Goal: Communication & Community: Participate in discussion

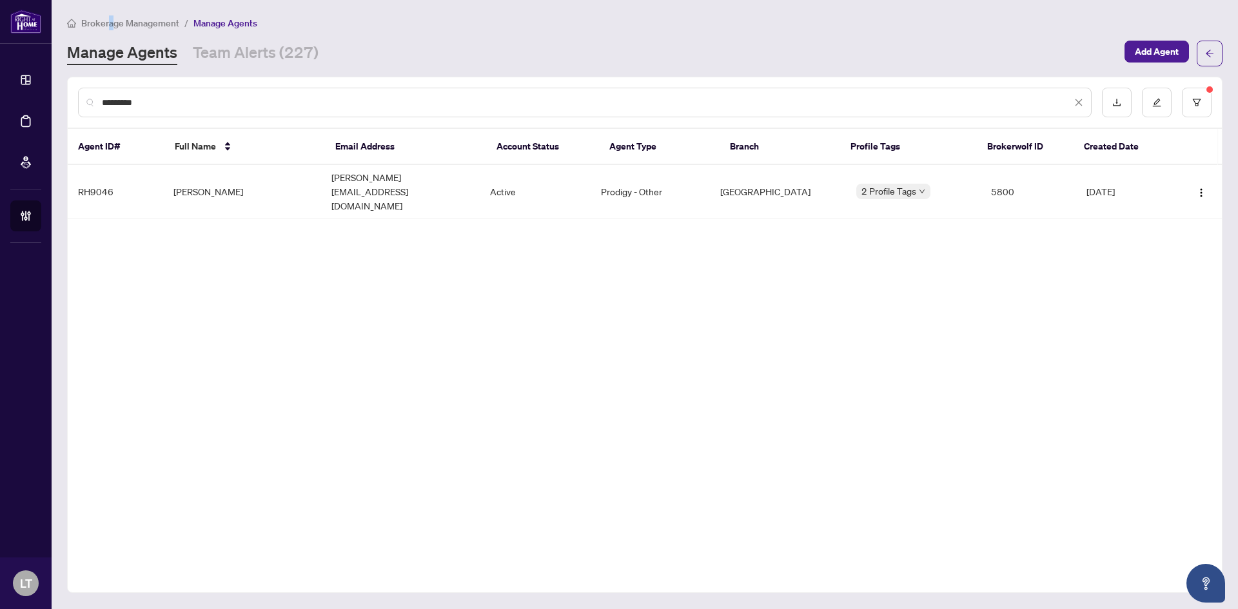
click at [112, 22] on span "Brokerage Management" at bounding box center [130, 23] width 98 height 12
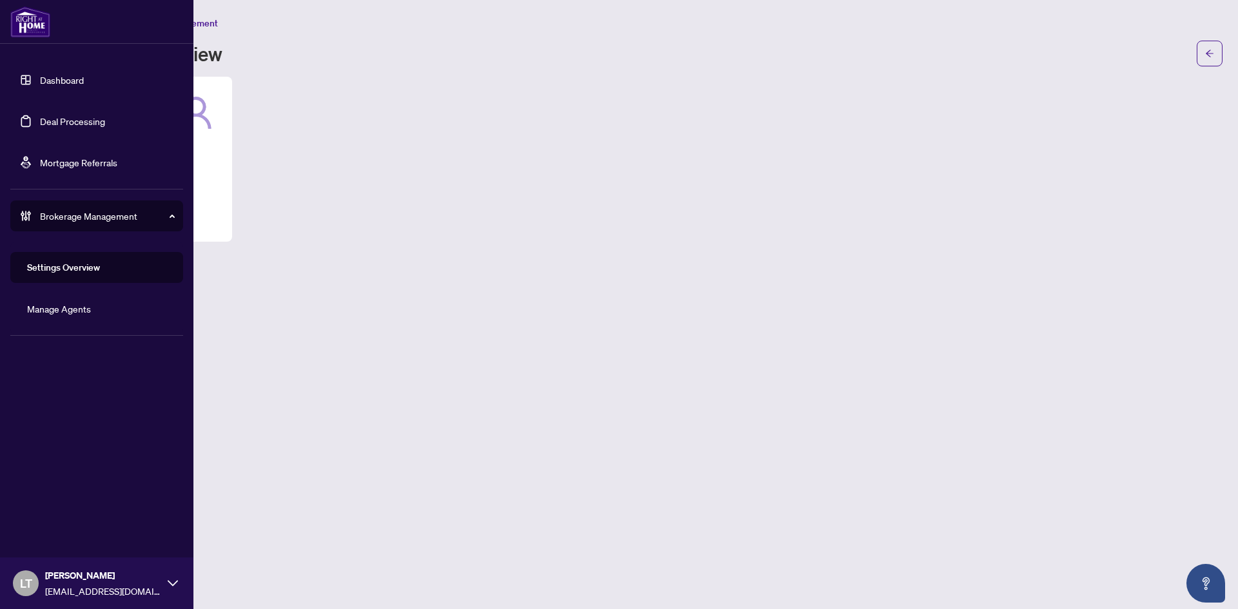
drag, startPoint x: 64, startPoint y: 75, endPoint x: 127, endPoint y: 131, distance: 83.6
click at [64, 75] on link "Dashboard" at bounding box center [62, 80] width 44 height 12
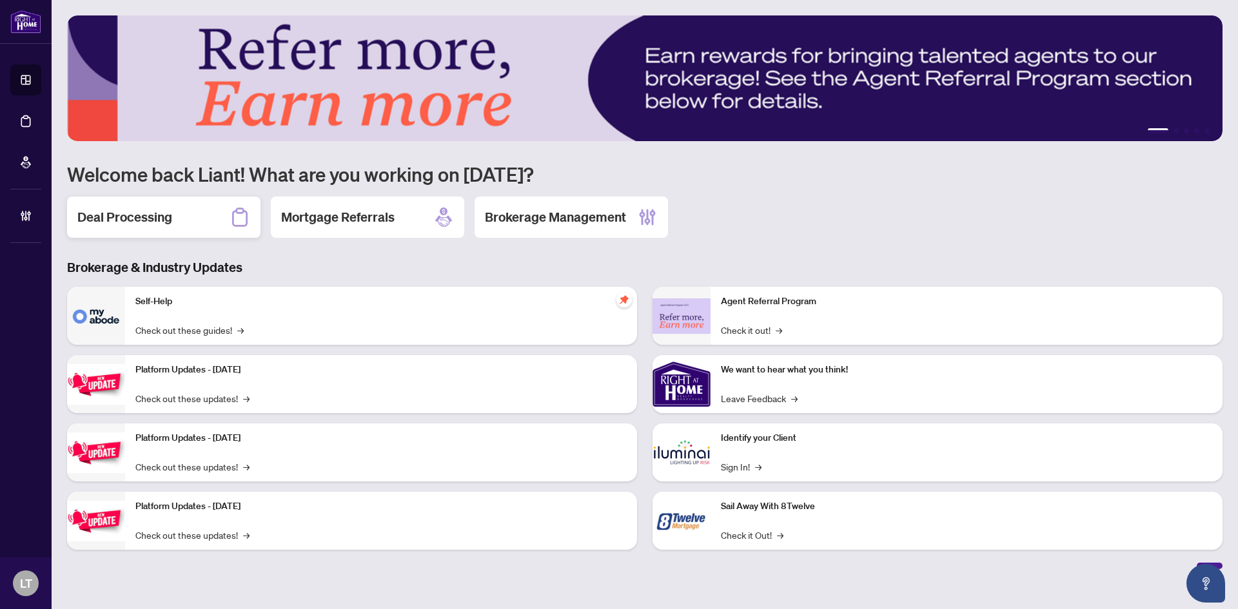
click at [204, 222] on div "Deal Processing" at bounding box center [163, 217] width 193 height 41
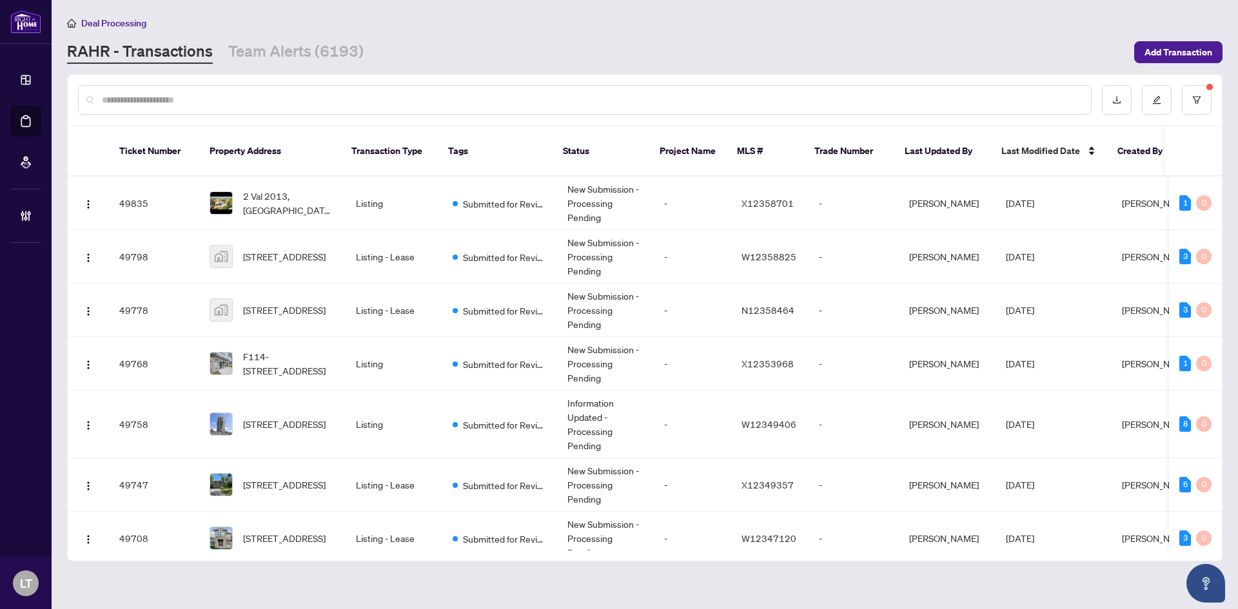
click at [173, 100] on input "text" at bounding box center [591, 100] width 979 height 14
paste input "**********"
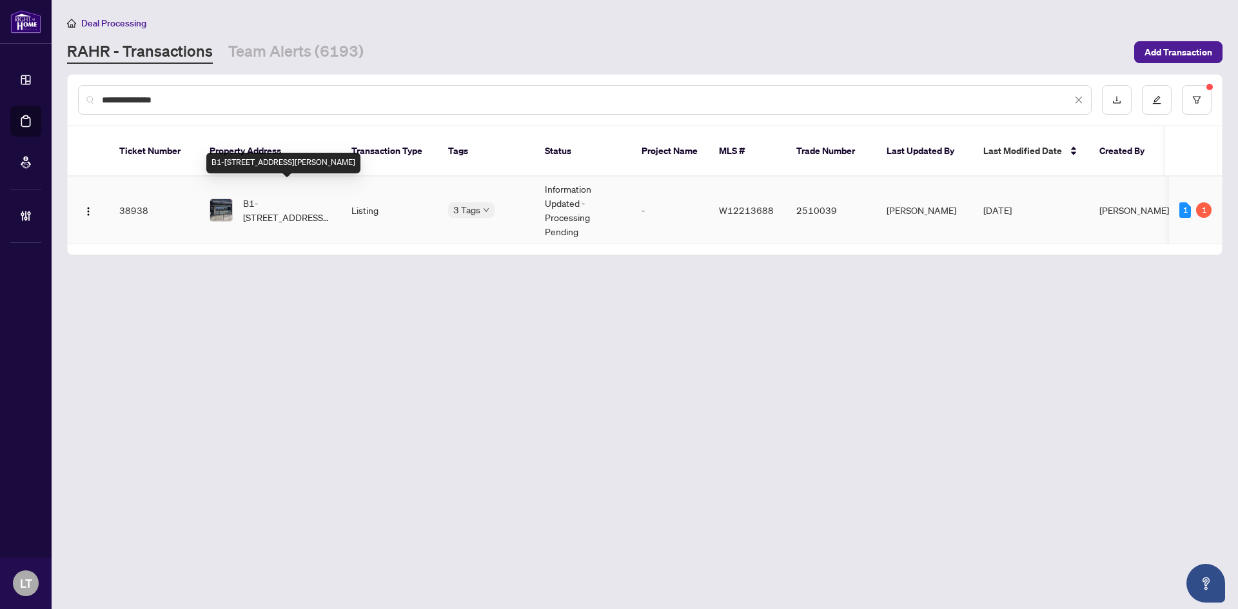
type input "**********"
click at [263, 202] on span "B1-[STREET_ADDRESS][PERSON_NAME]" at bounding box center [287, 210] width 88 height 28
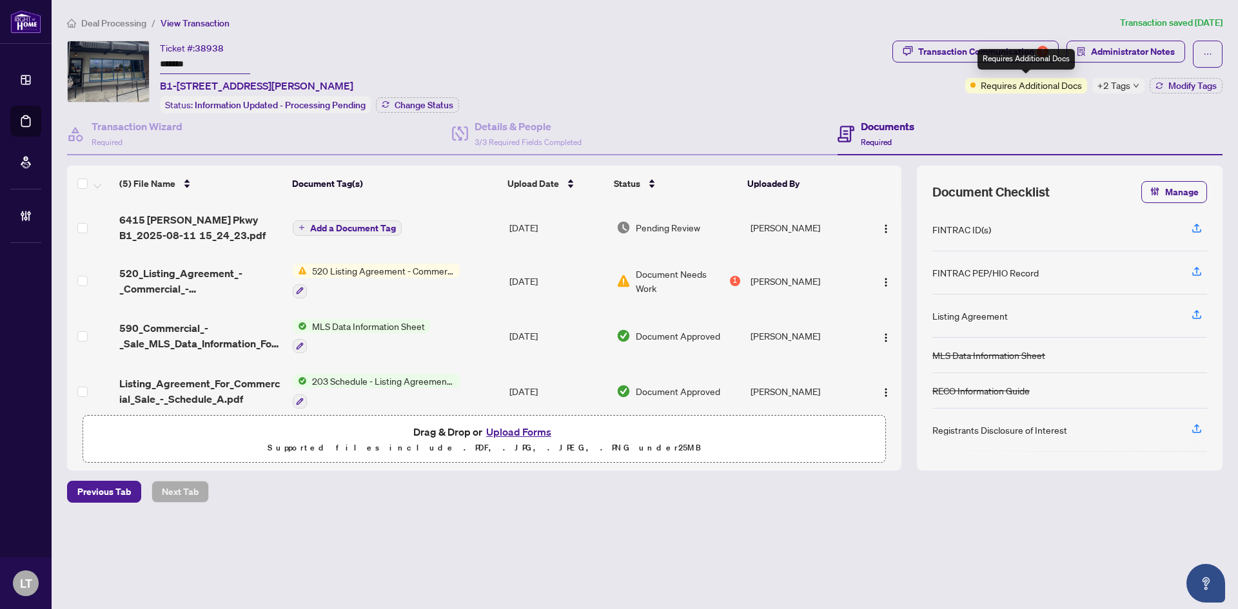
click at [1033, 86] on span "Requires Additional Docs" at bounding box center [1031, 85] width 101 height 14
click at [976, 54] on div "Transaction Communication 1" at bounding box center [983, 51] width 130 height 21
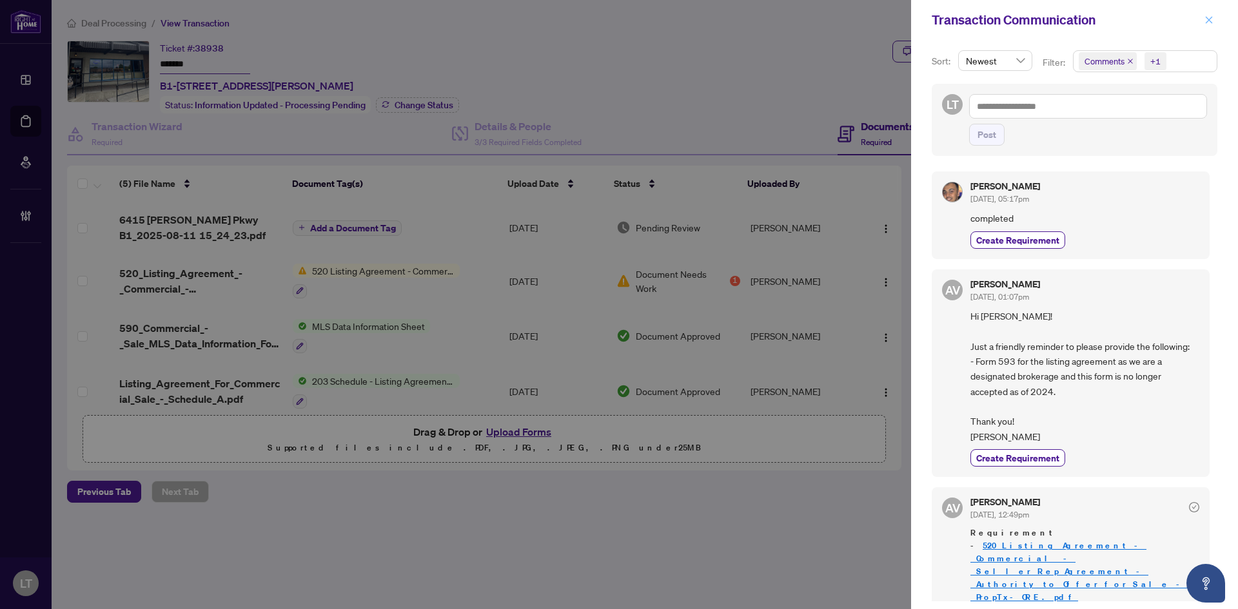
click at [1207, 17] on icon "close" at bounding box center [1209, 19] width 9 height 9
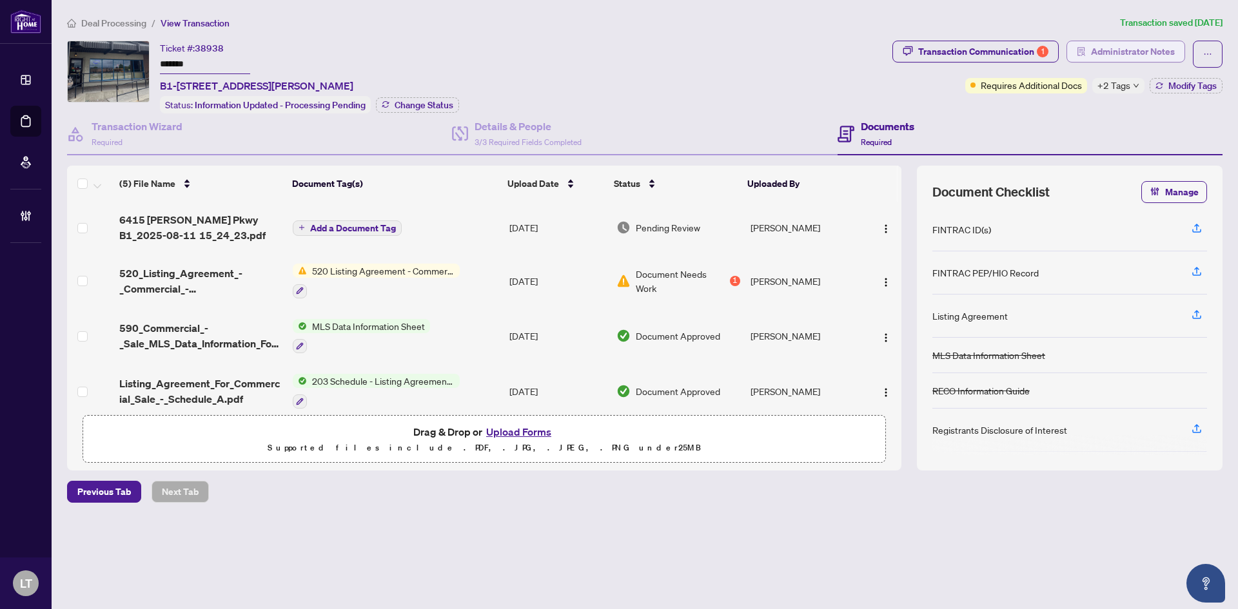
click at [1139, 52] on span "Administrator Notes" at bounding box center [1133, 51] width 84 height 21
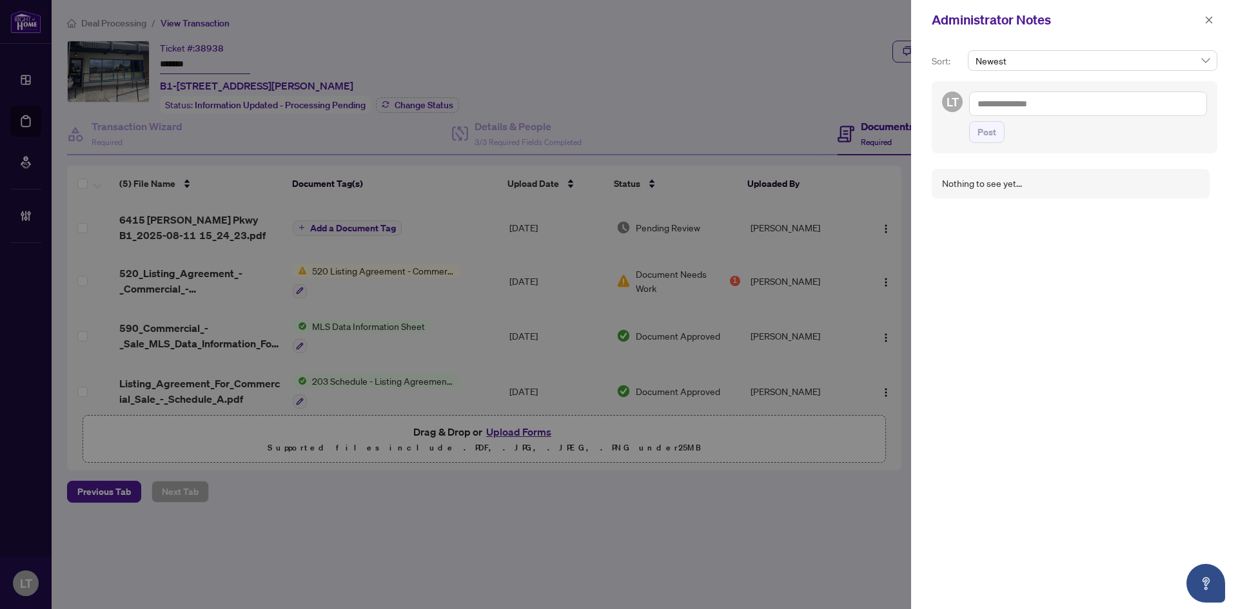
click at [804, 83] on div at bounding box center [619, 304] width 1238 height 609
click at [1210, 17] on icon "close" at bounding box center [1209, 19] width 9 height 9
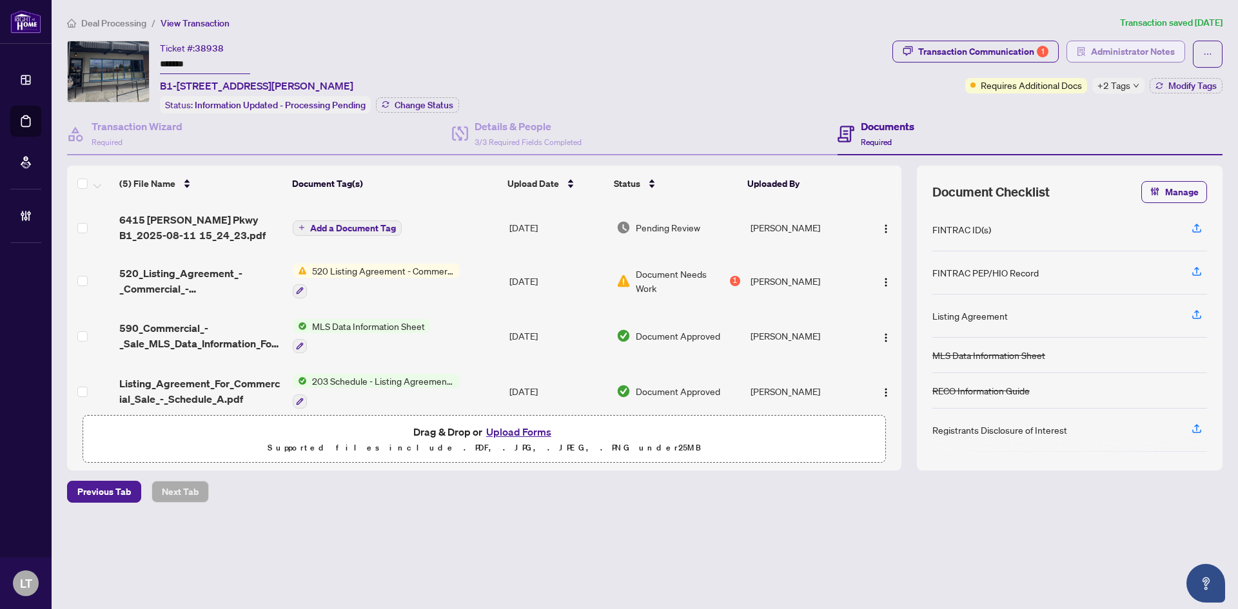
click at [1111, 54] on span "Administrator Notes" at bounding box center [1133, 51] width 84 height 21
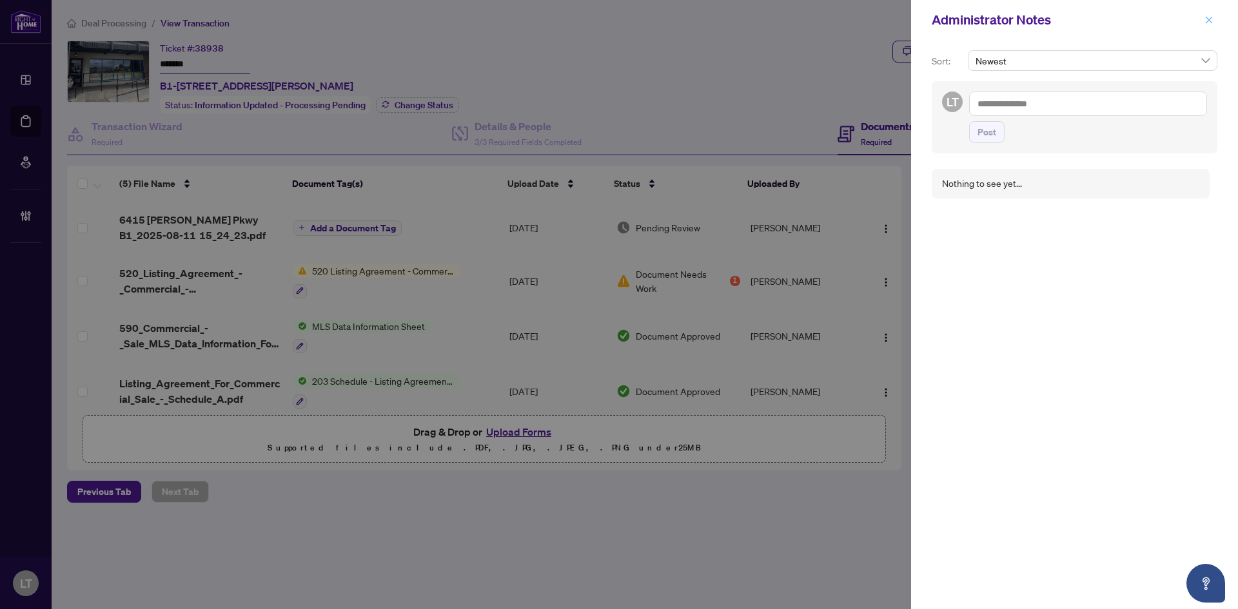
click at [1212, 19] on icon "close" at bounding box center [1209, 19] width 9 height 9
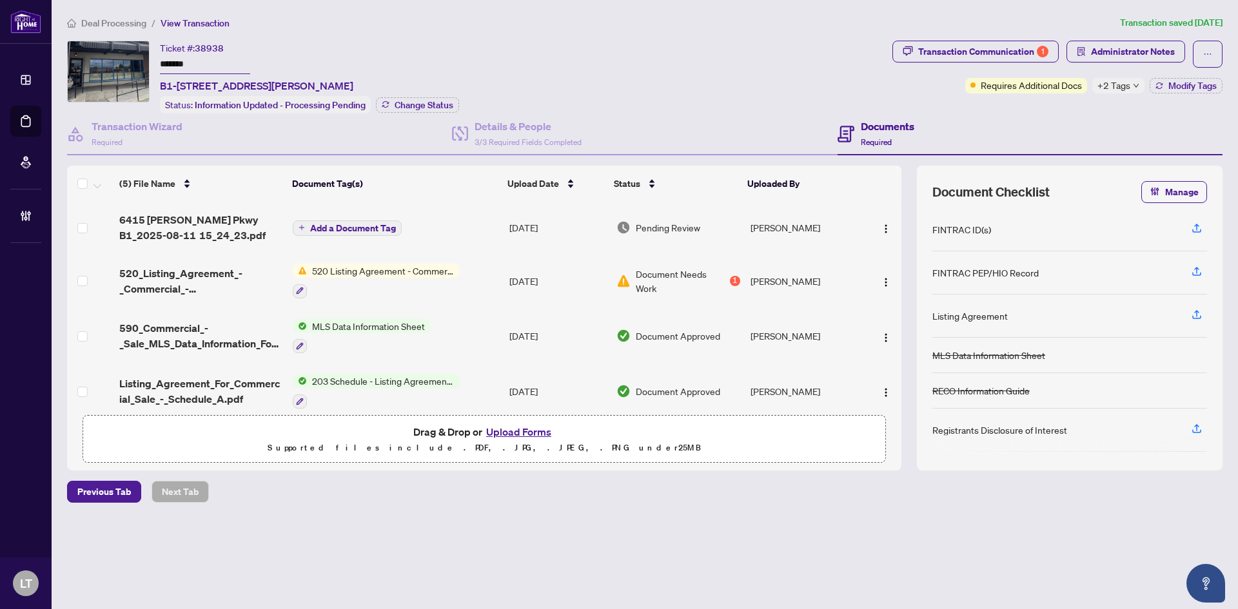
click at [123, 22] on span "Deal Processing" at bounding box center [113, 23] width 65 height 12
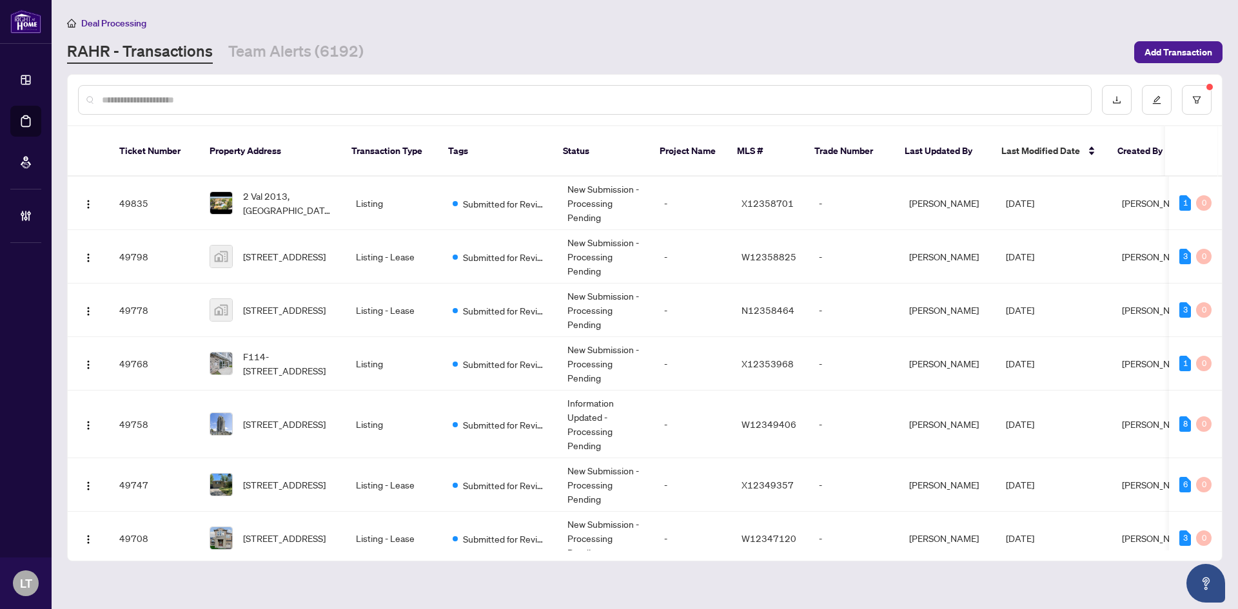
click at [215, 101] on input "text" at bounding box center [591, 100] width 979 height 14
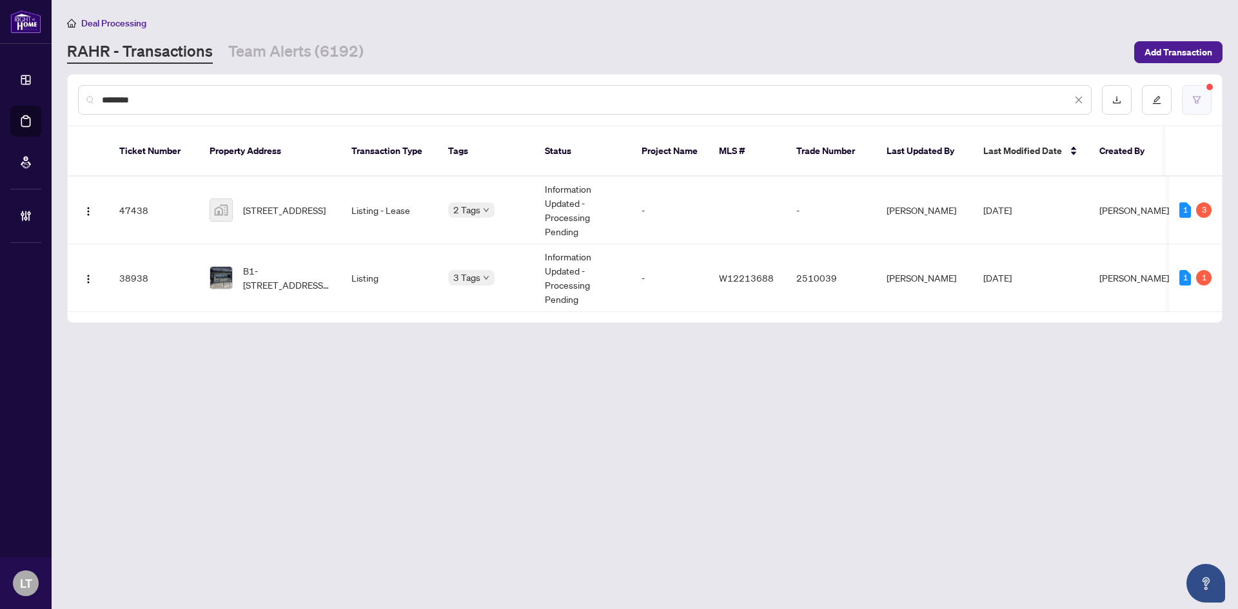
type input "********"
click at [1199, 99] on icon "filter" at bounding box center [1197, 99] width 8 height 7
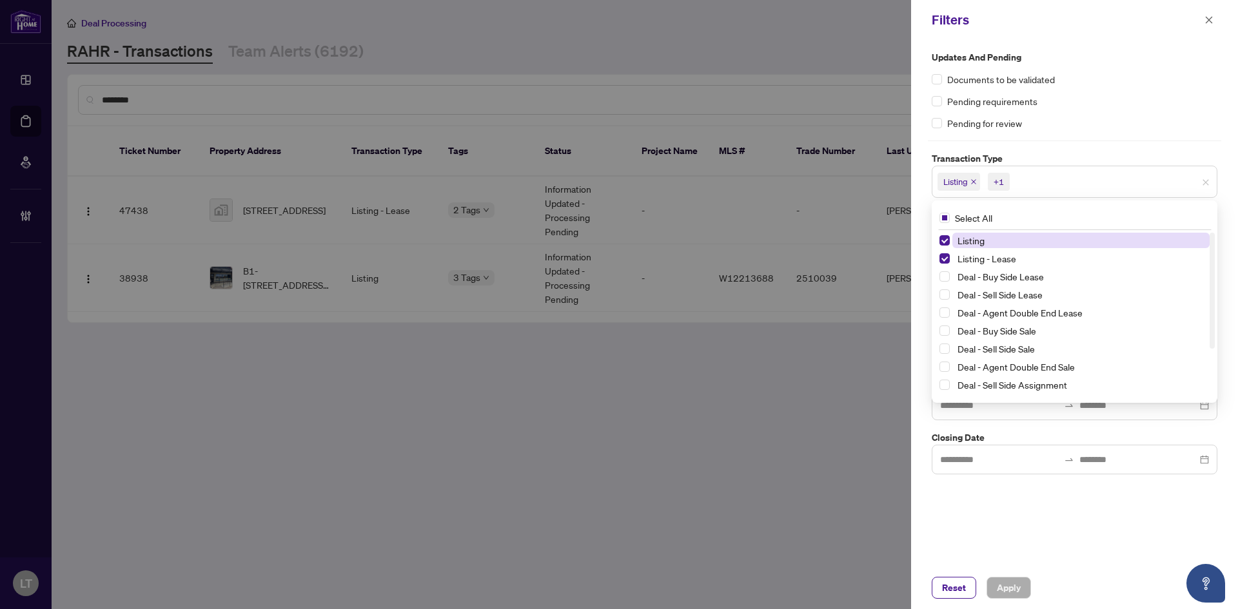
click at [973, 182] on span "Listing" at bounding box center [959, 182] width 43 height 18
click at [973, 182] on icon "close" at bounding box center [973, 182] width 6 height 6
click at [945, 259] on span "Select Listing - Lease" at bounding box center [944, 258] width 10 height 10
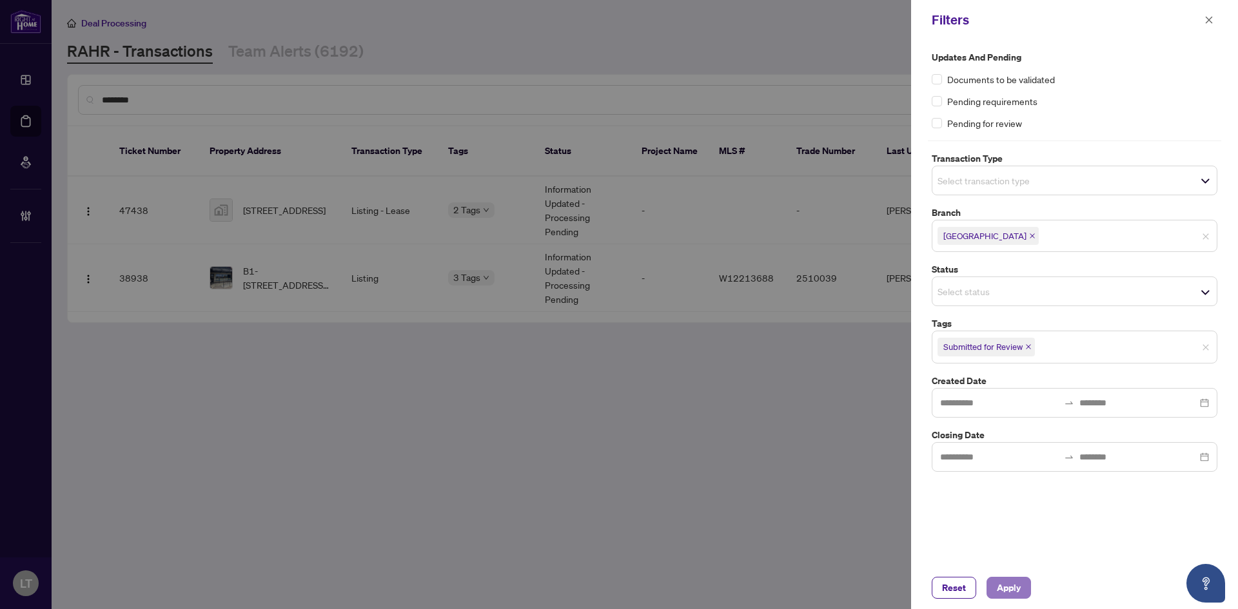
click at [1010, 585] on span "Apply" at bounding box center [1009, 588] width 24 height 21
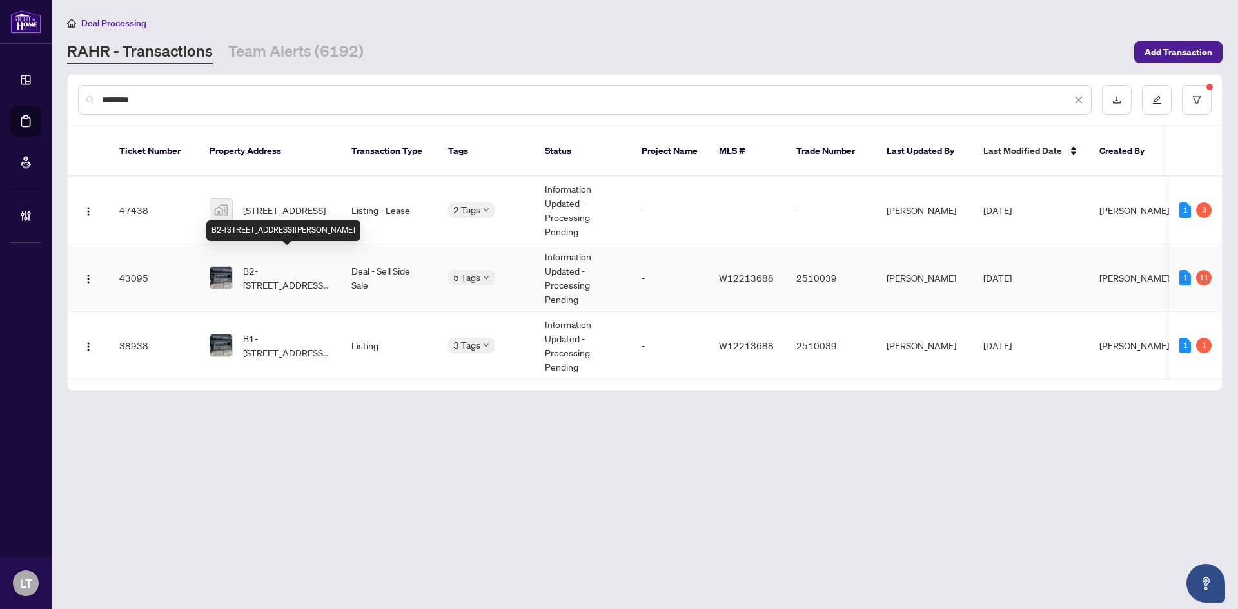
click at [286, 264] on span "B2-[STREET_ADDRESS][PERSON_NAME]" at bounding box center [287, 278] width 88 height 28
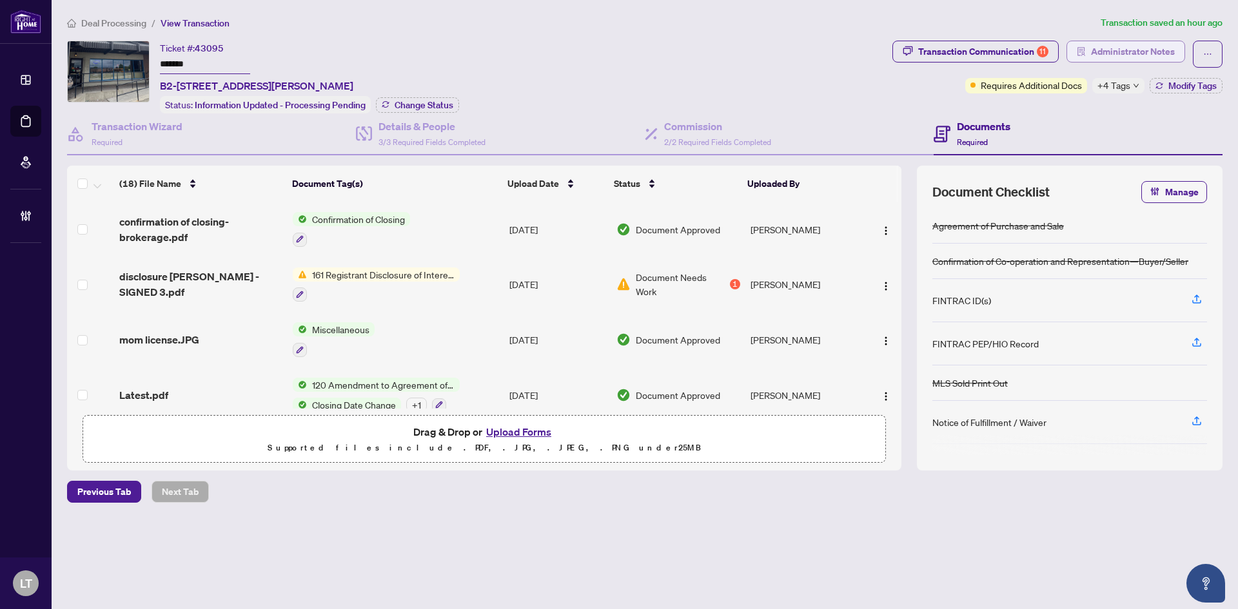
click at [1146, 44] on span "Administrator Notes" at bounding box center [1133, 51] width 84 height 21
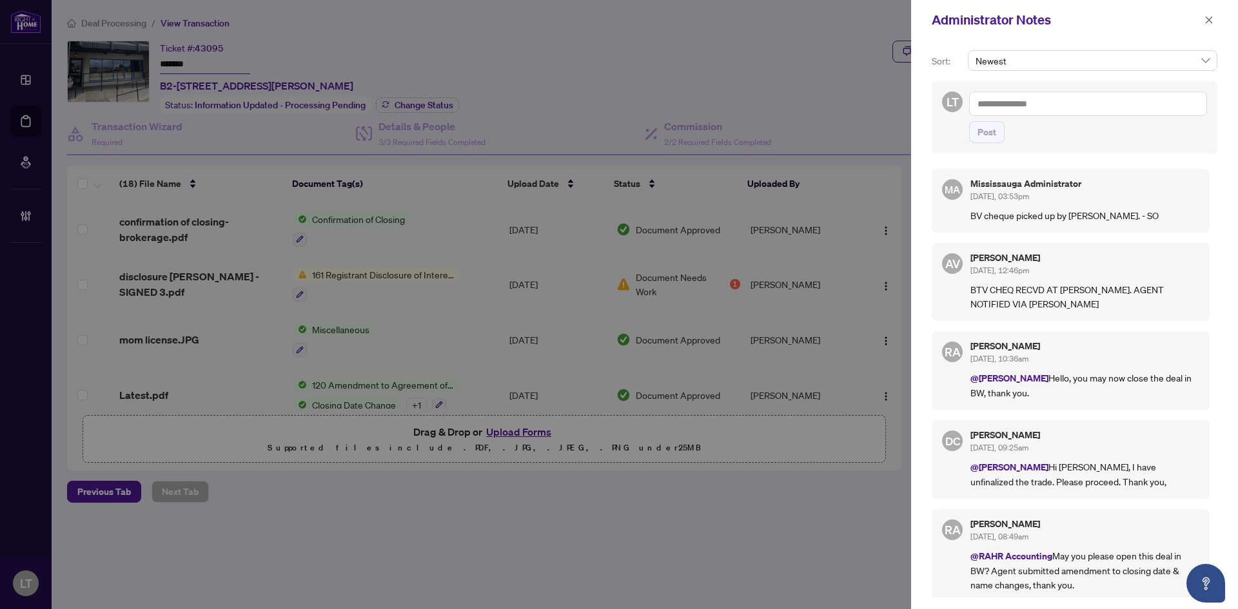
click at [1054, 105] on textarea at bounding box center [1088, 104] width 238 height 25
click at [1032, 115] on span "[PERSON_NAME]" at bounding box center [1075, 113] width 139 height 12
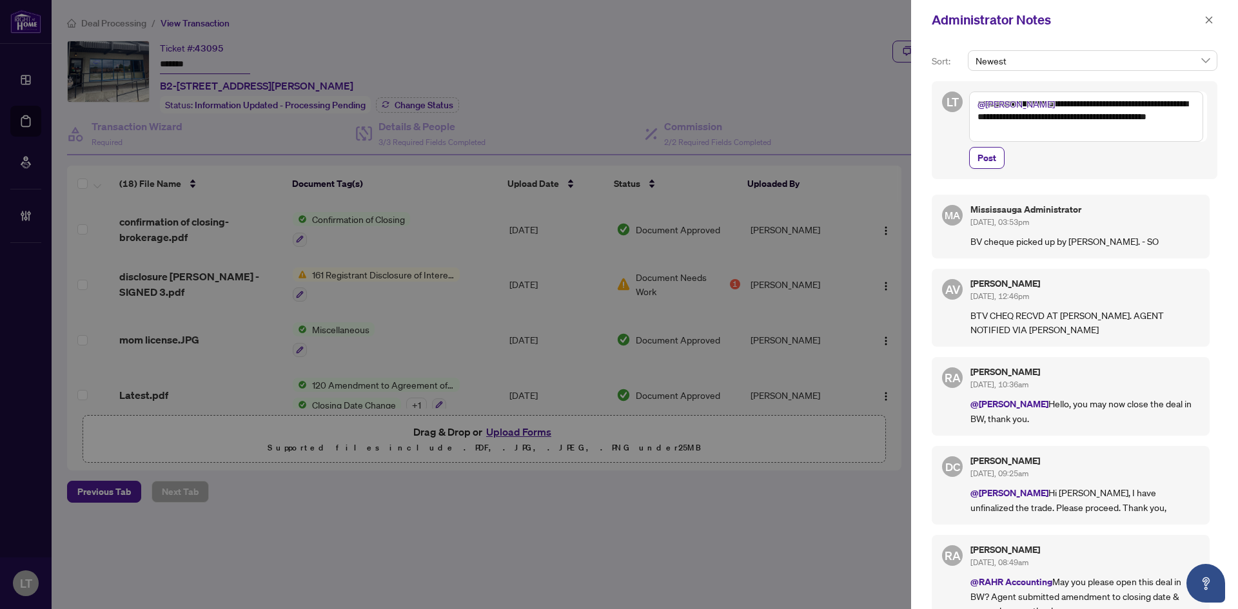
click at [1005, 119] on textarea "**********" at bounding box center [1086, 117] width 234 height 50
click at [1056, 121] on textarea "**********" at bounding box center [1086, 117] width 234 height 50
type textarea "**********"
click at [982, 167] on span "Post" at bounding box center [987, 158] width 19 height 21
